Goal: Task Accomplishment & Management: Manage account settings

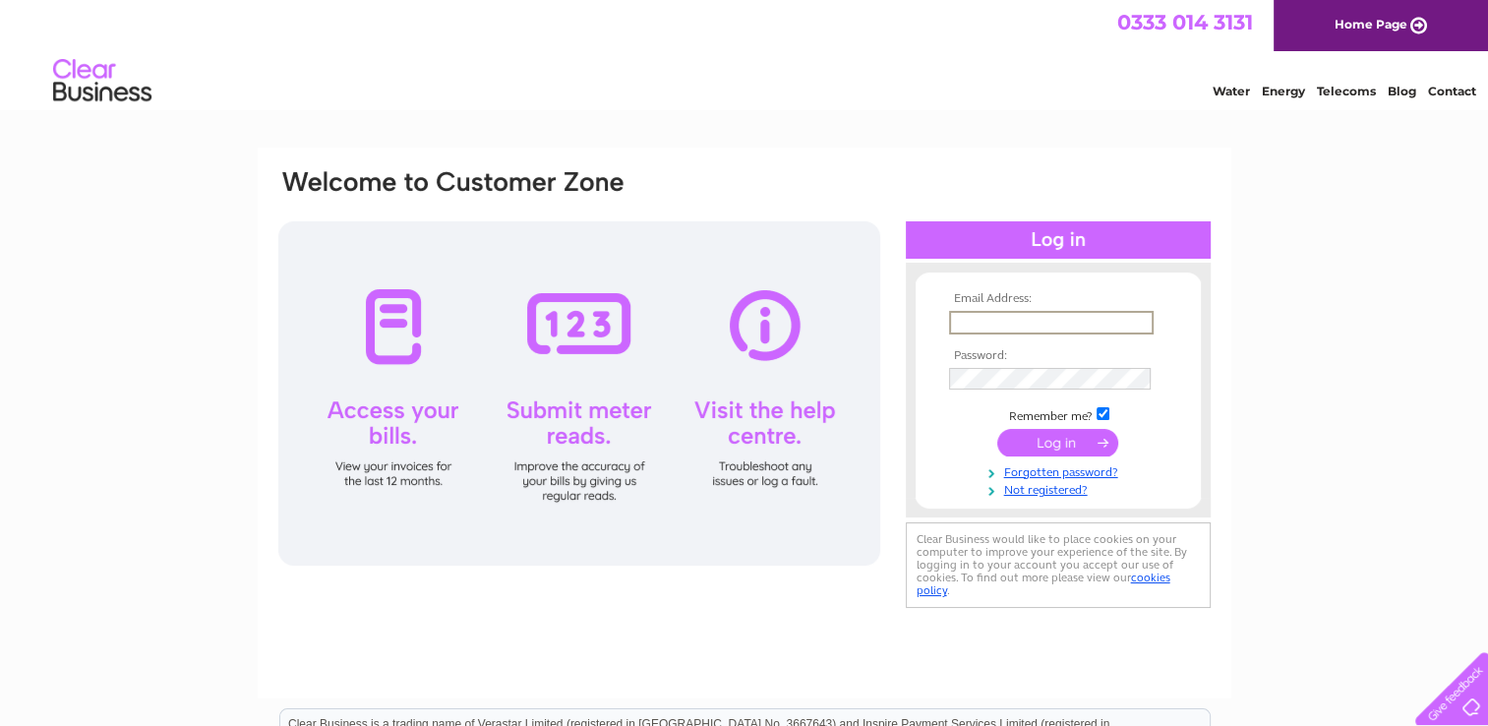
click at [971, 327] on input "text" at bounding box center [1051, 323] width 205 height 24
type input "sarahfleming15@yahoo.com"
click at [1060, 437] on input "submit" at bounding box center [1057, 441] width 121 height 28
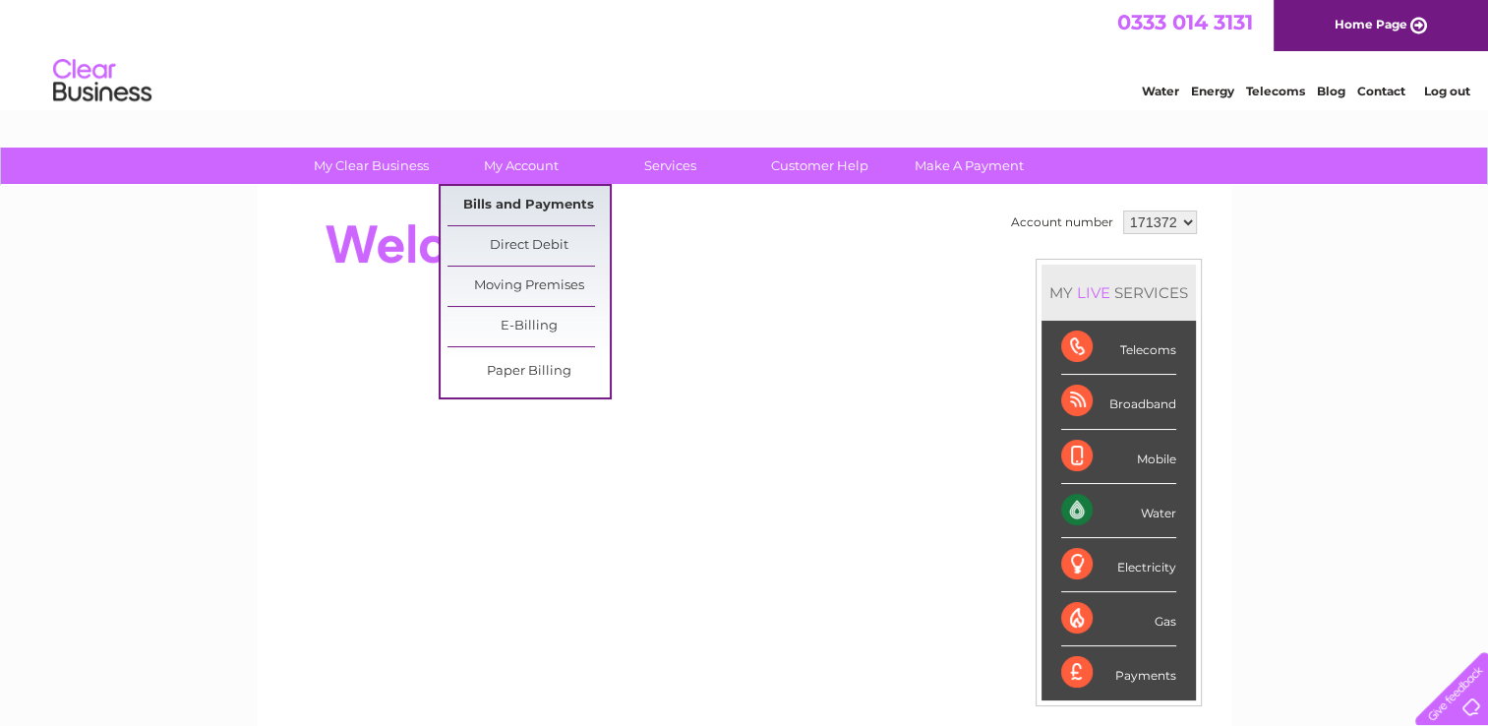
click at [498, 204] on link "Bills and Payments" at bounding box center [528, 205] width 162 height 39
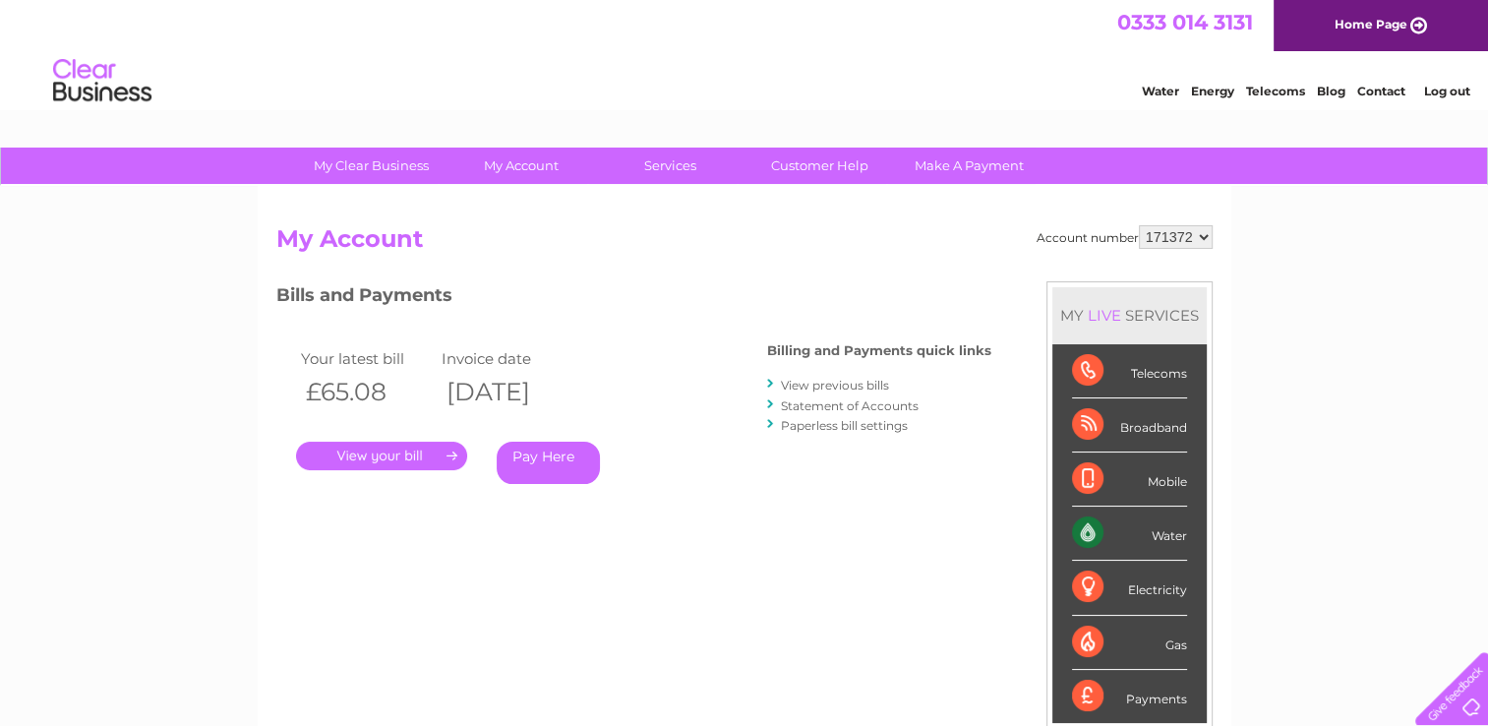
click at [798, 380] on link "View previous bills" at bounding box center [835, 385] width 108 height 15
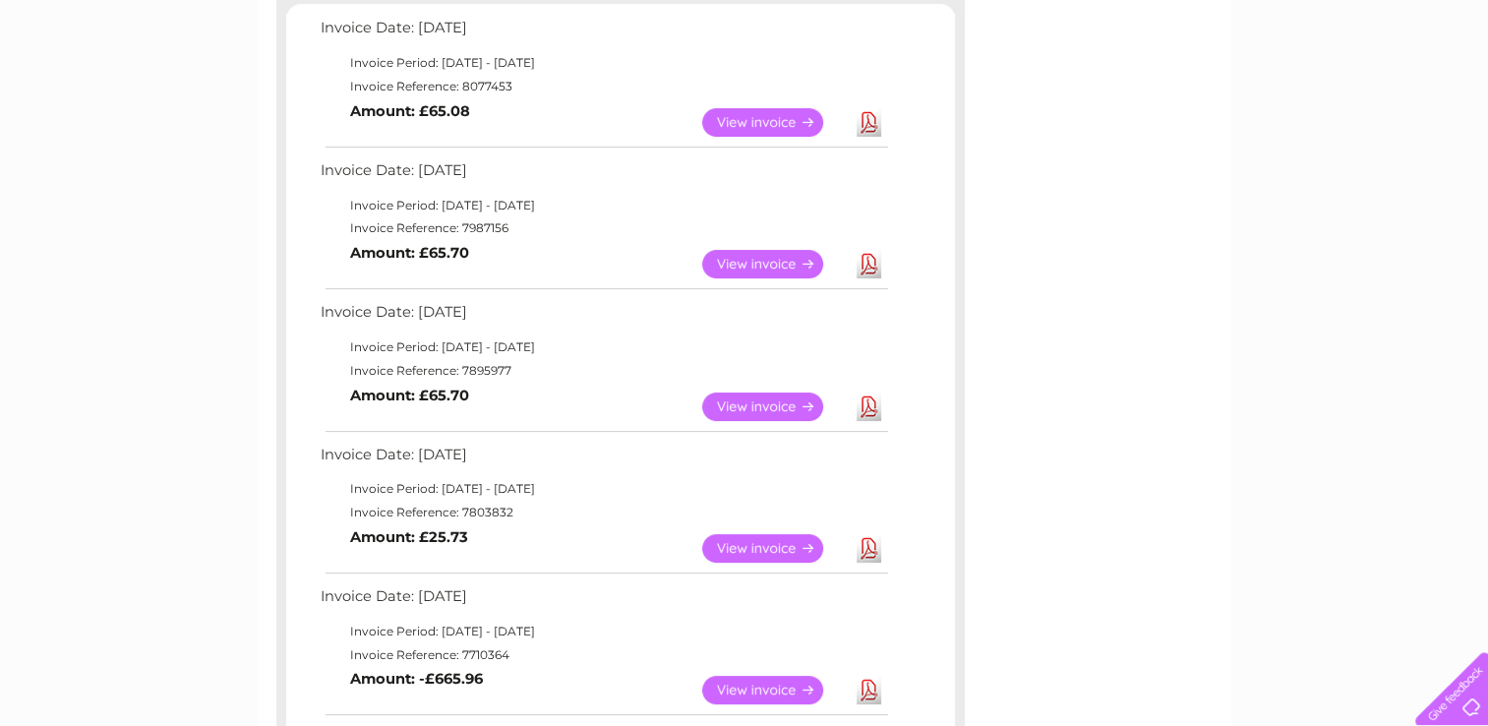
scroll to position [393, 0]
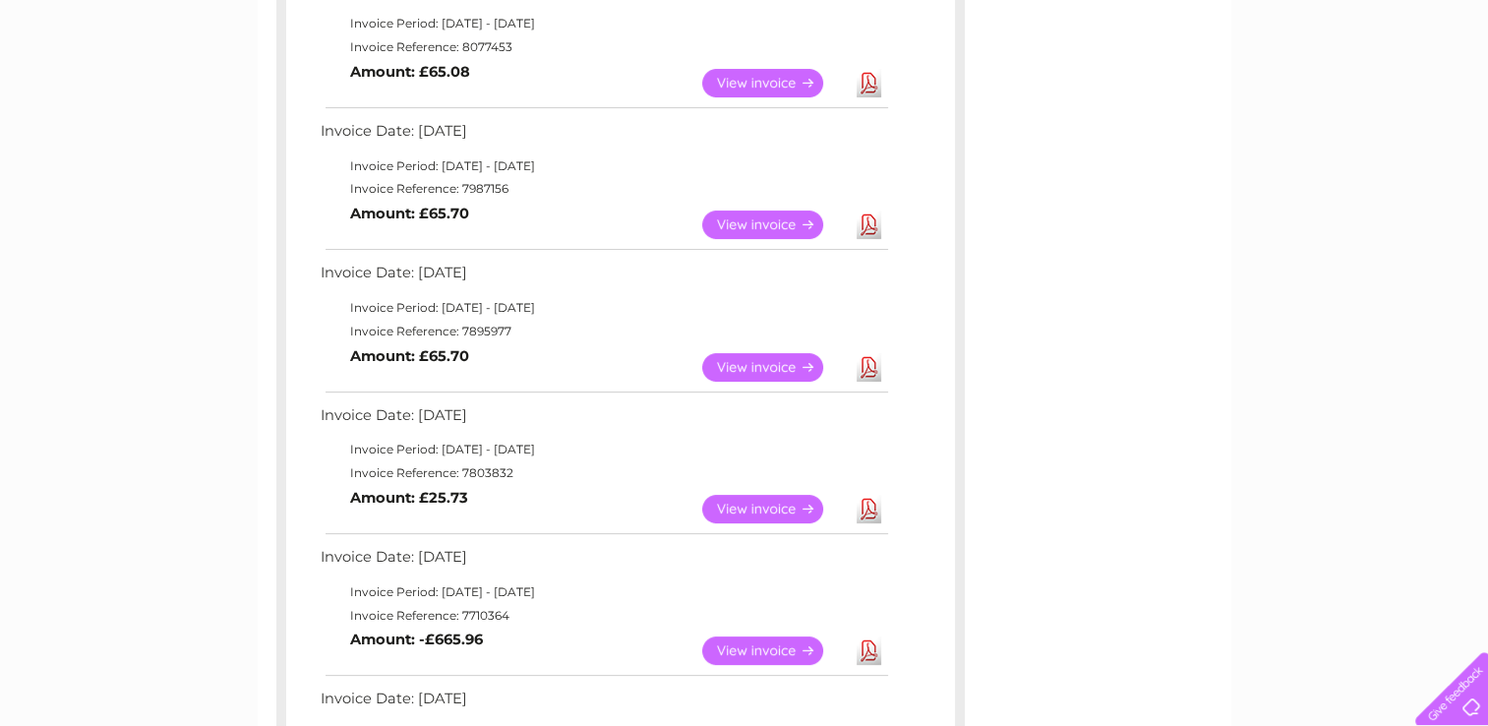
click at [731, 507] on link "View" at bounding box center [774, 509] width 145 height 29
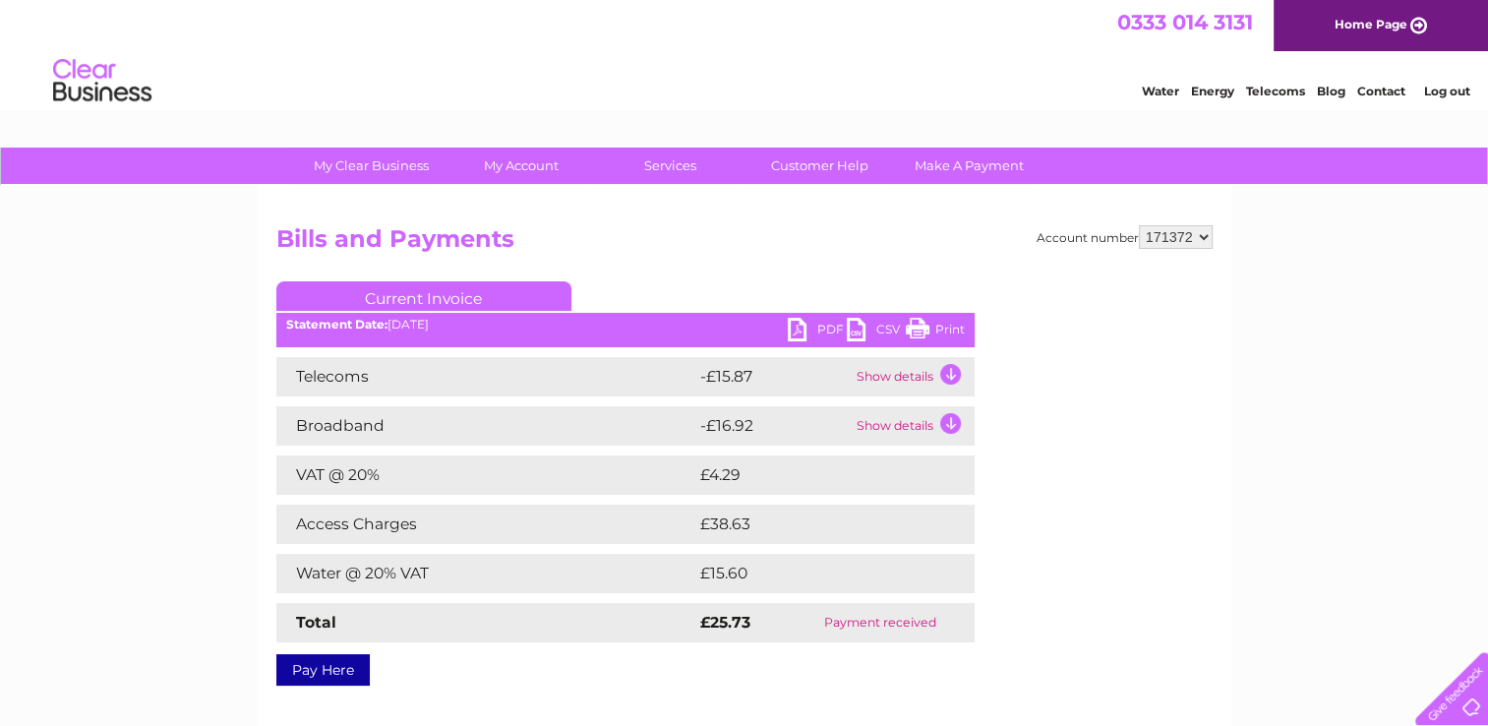
click at [791, 323] on link "PDF" at bounding box center [817, 332] width 59 height 29
